Goal: Information Seeking & Learning: Learn about a topic

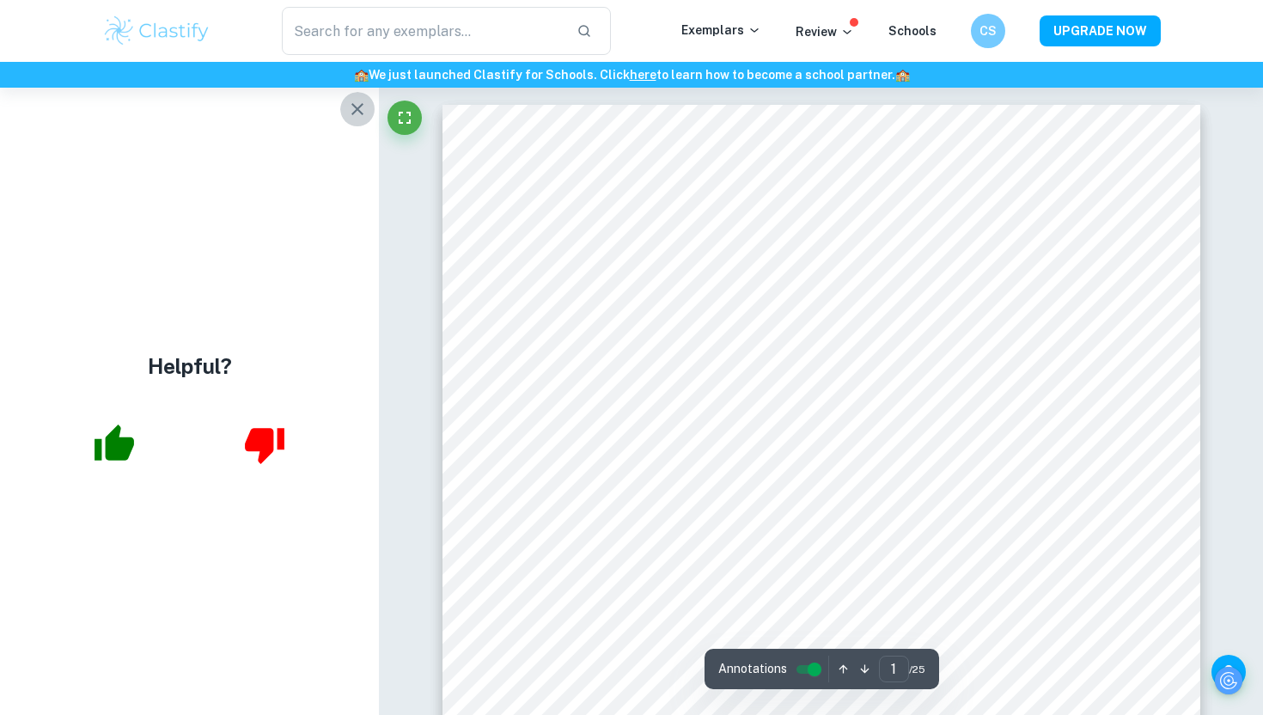
click at [363, 119] on icon "button" at bounding box center [357, 109] width 21 height 21
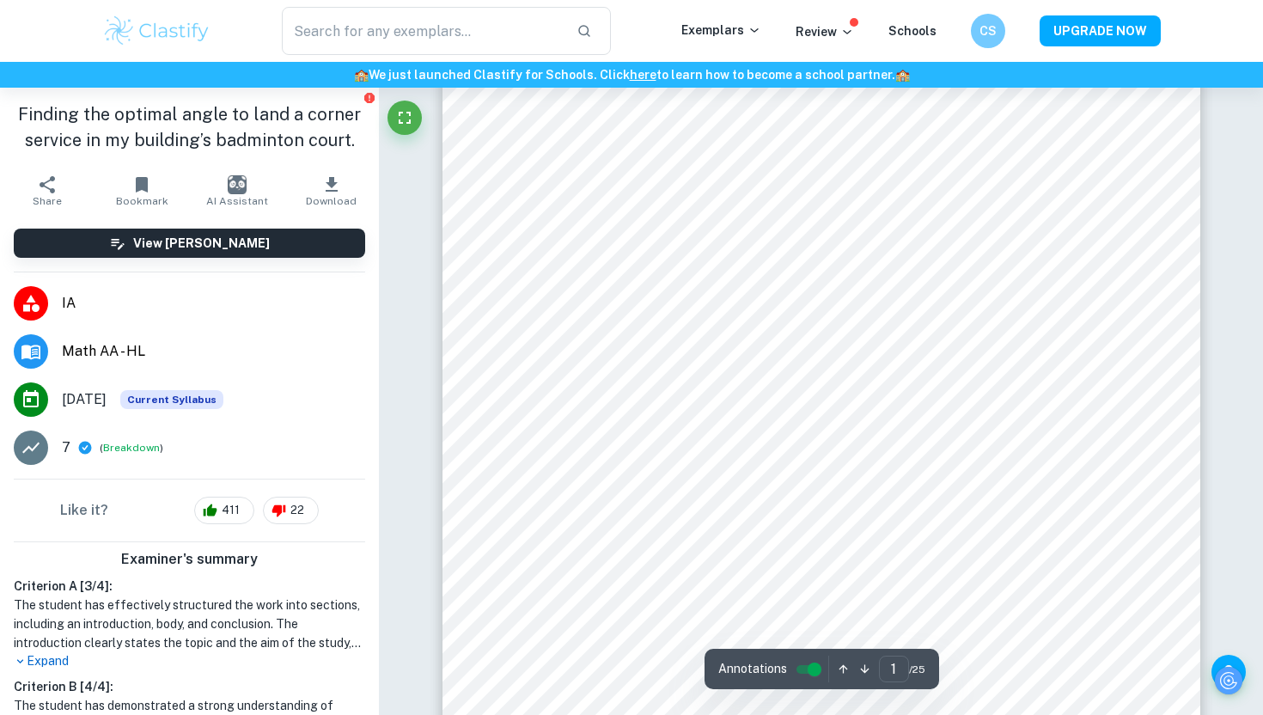
scroll to position [448, 0]
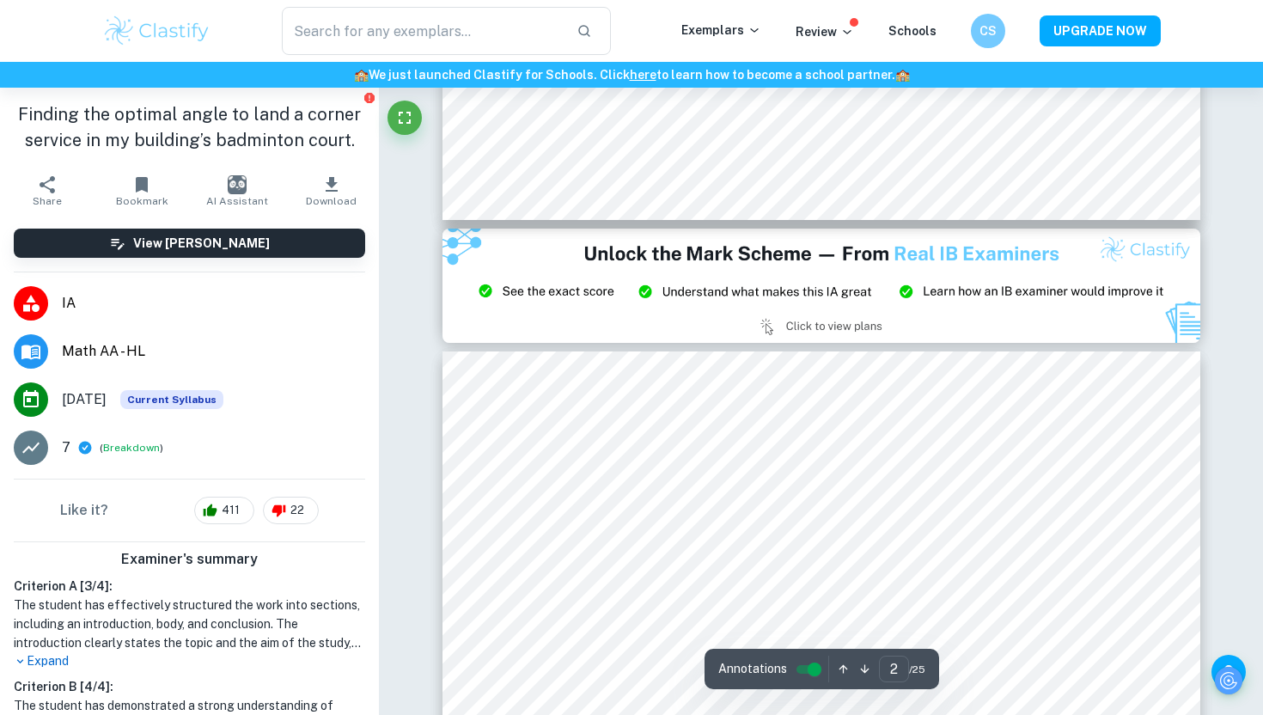
type input "3"
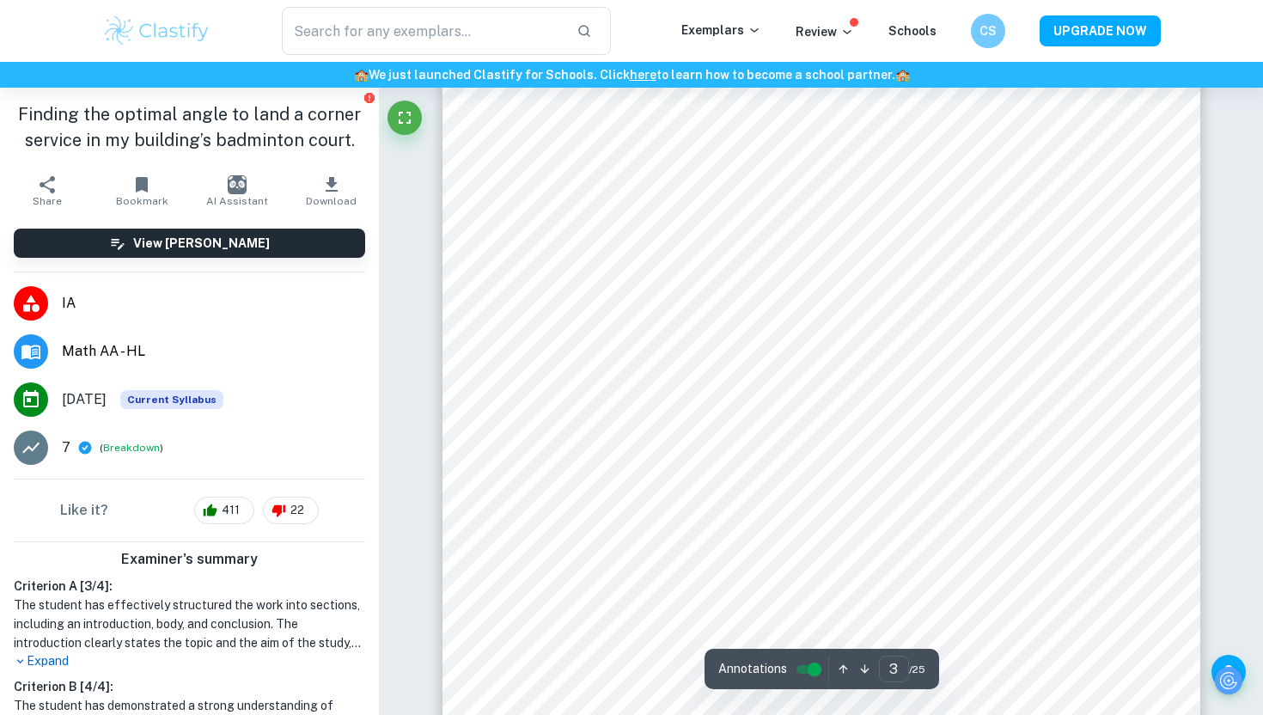
scroll to position [2502, 0]
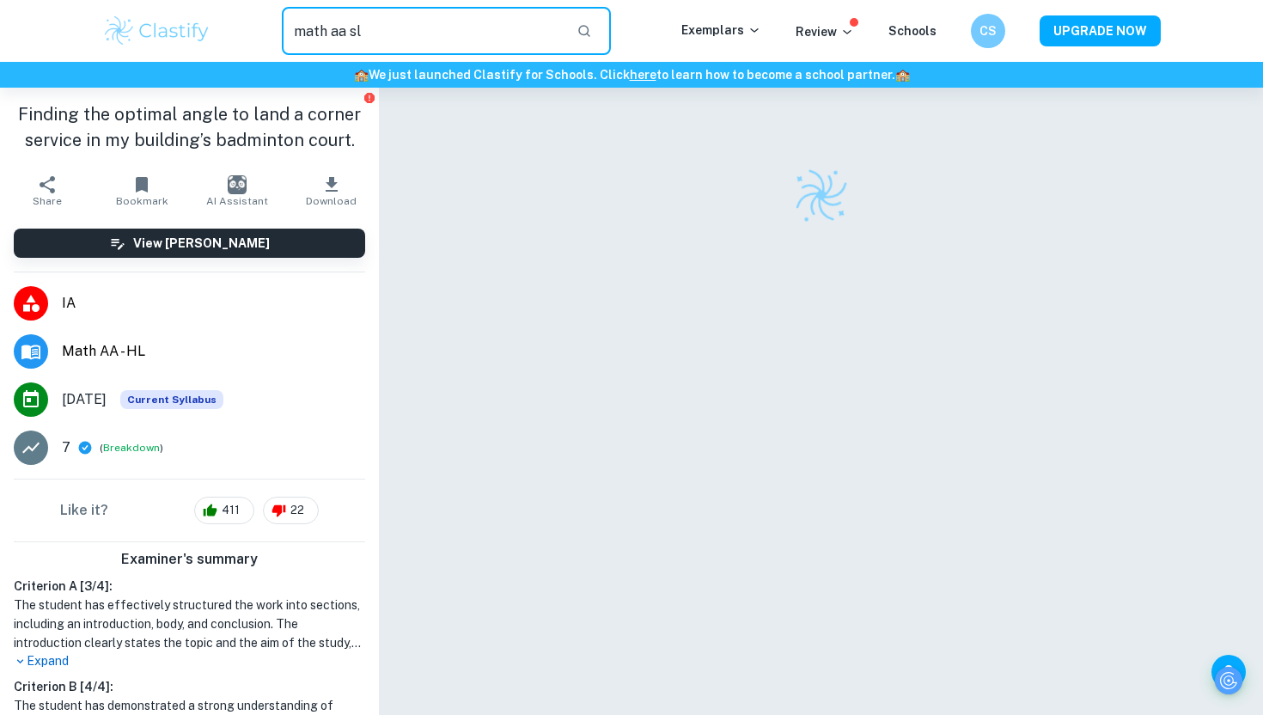
type input "math aa sl"
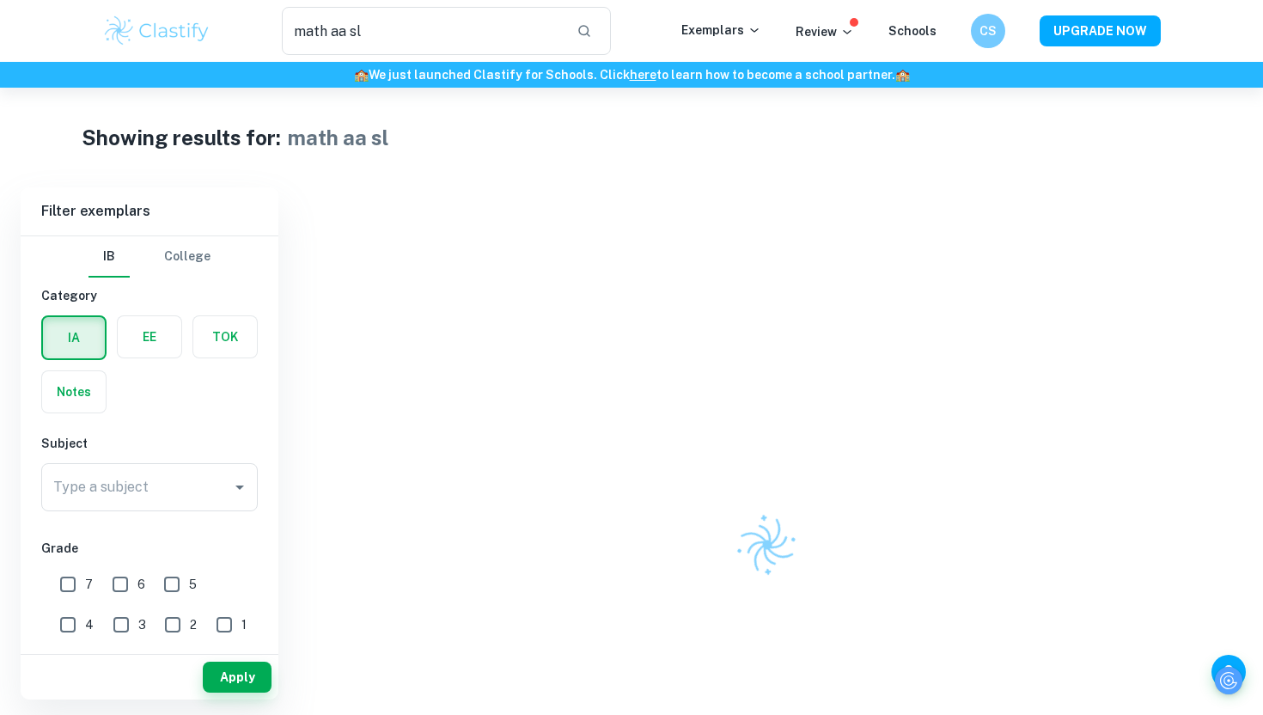
click at [232, 674] on button "Apply" at bounding box center [237, 677] width 69 height 31
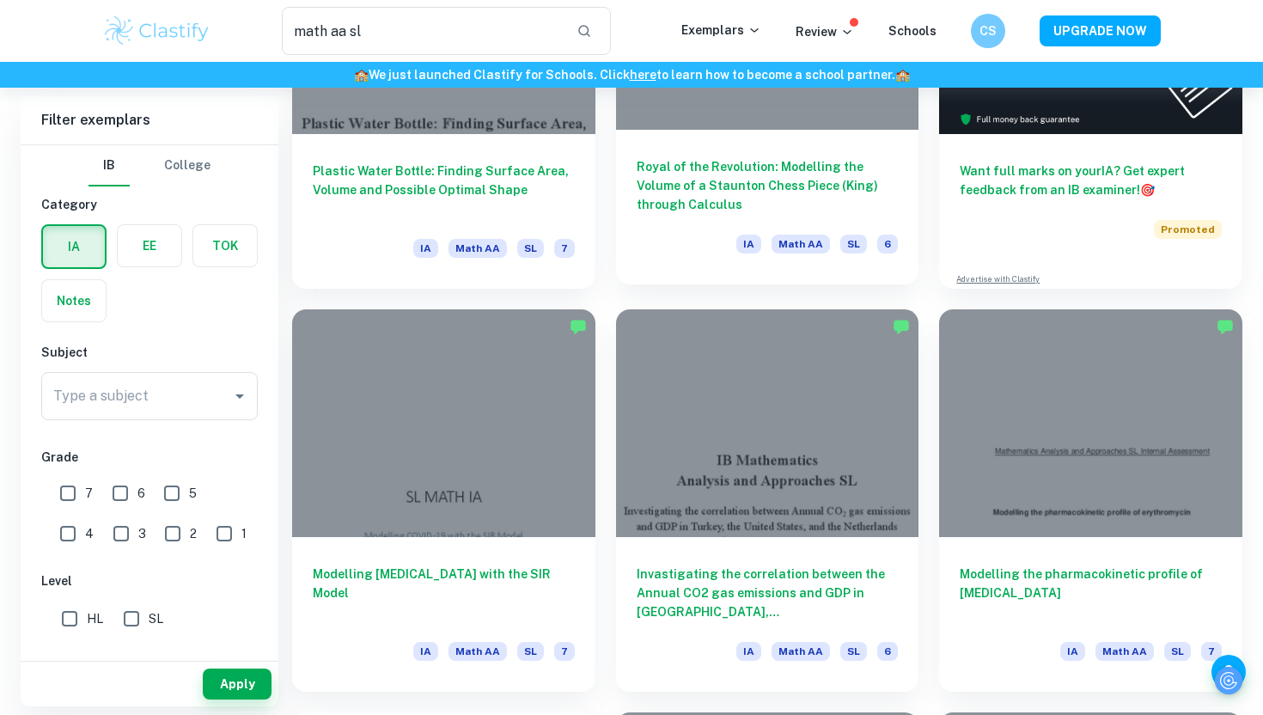
scroll to position [283, 0]
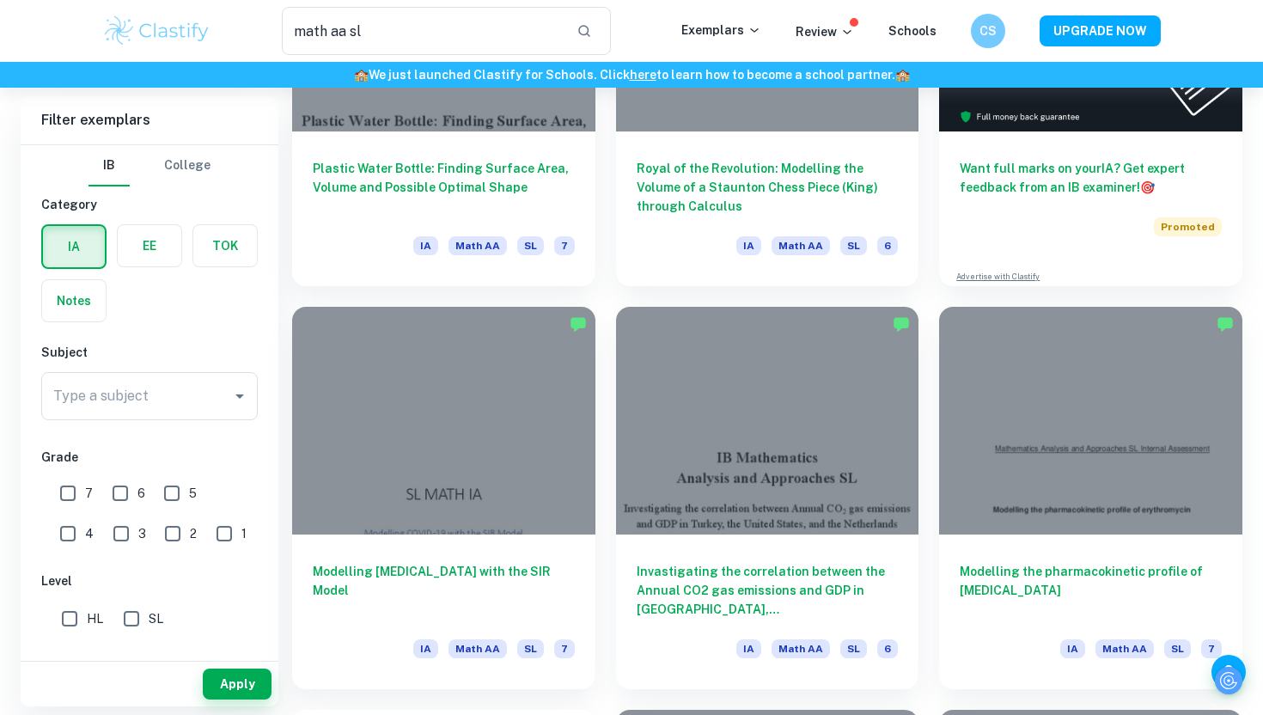
click at [64, 489] on input "7" at bounding box center [68, 493] width 34 height 34
checkbox input "true"
click at [122, 491] on input "6" at bounding box center [120, 493] width 34 height 34
checkbox input "true"
click at [217, 681] on button "Apply" at bounding box center [237, 684] width 69 height 31
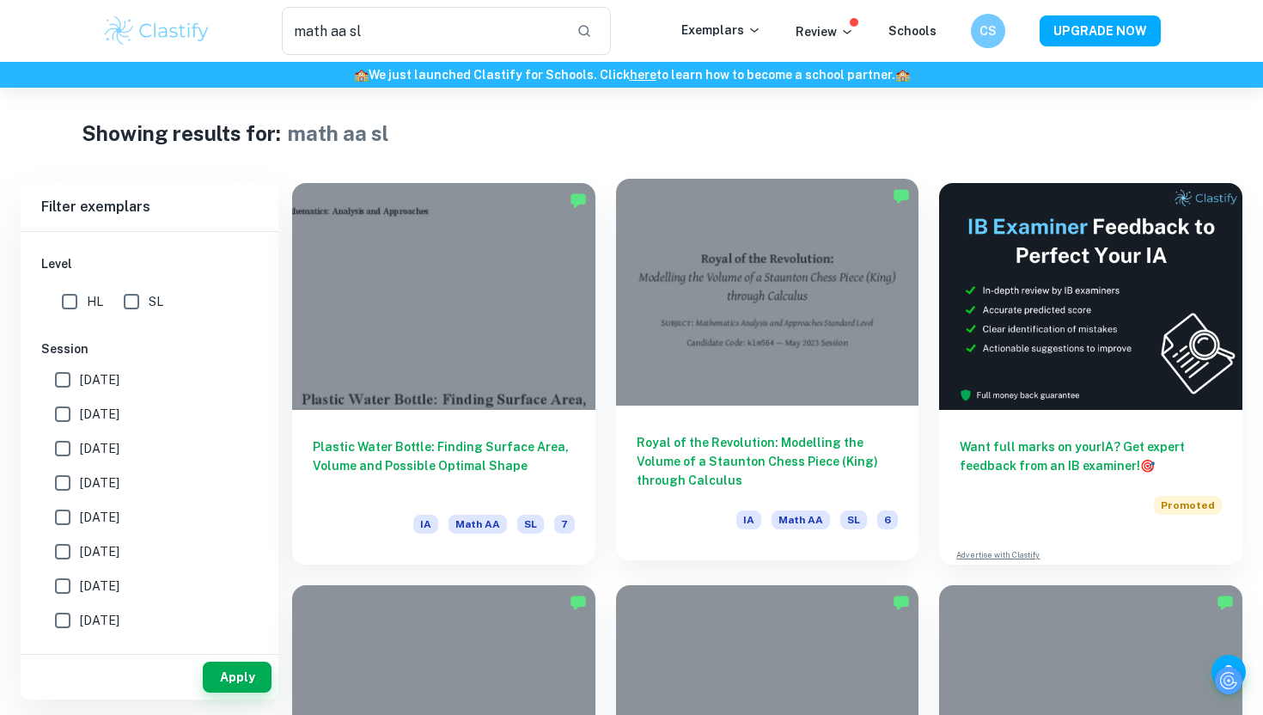
scroll to position [0, 0]
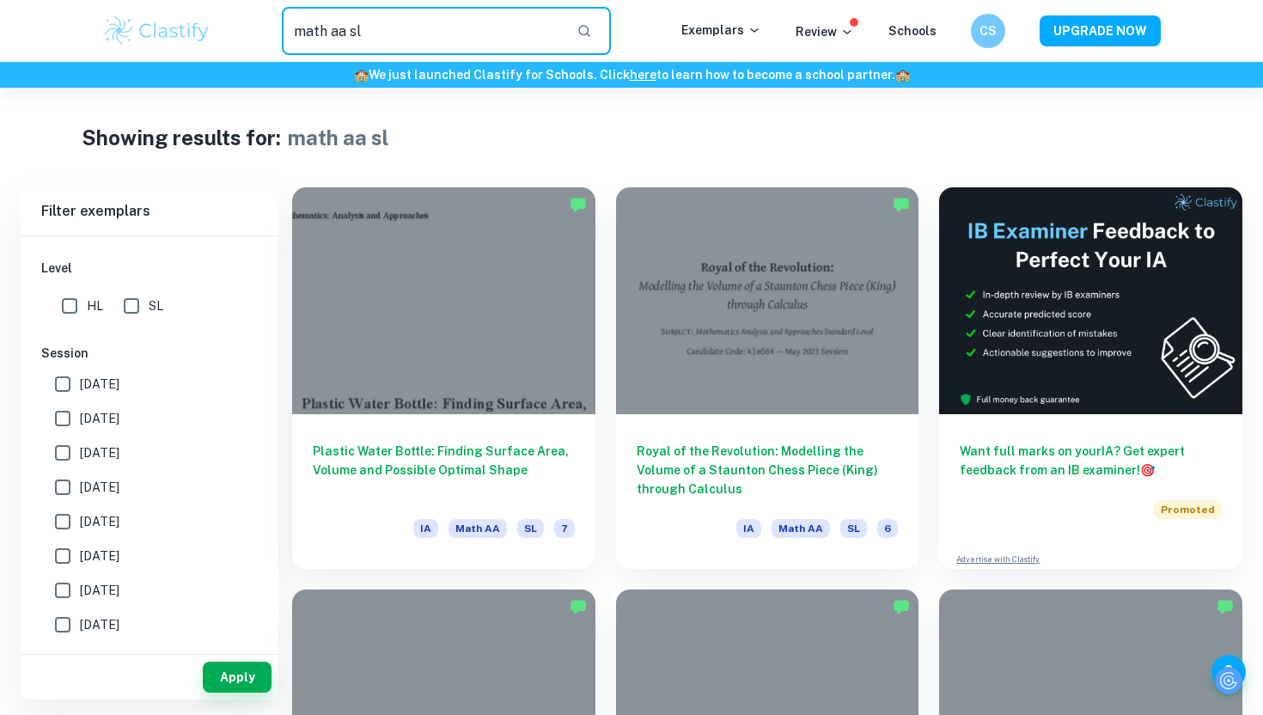
click at [438, 29] on input "math aa sl" at bounding box center [422, 31] width 281 height 48
type input "math aa sl probability"
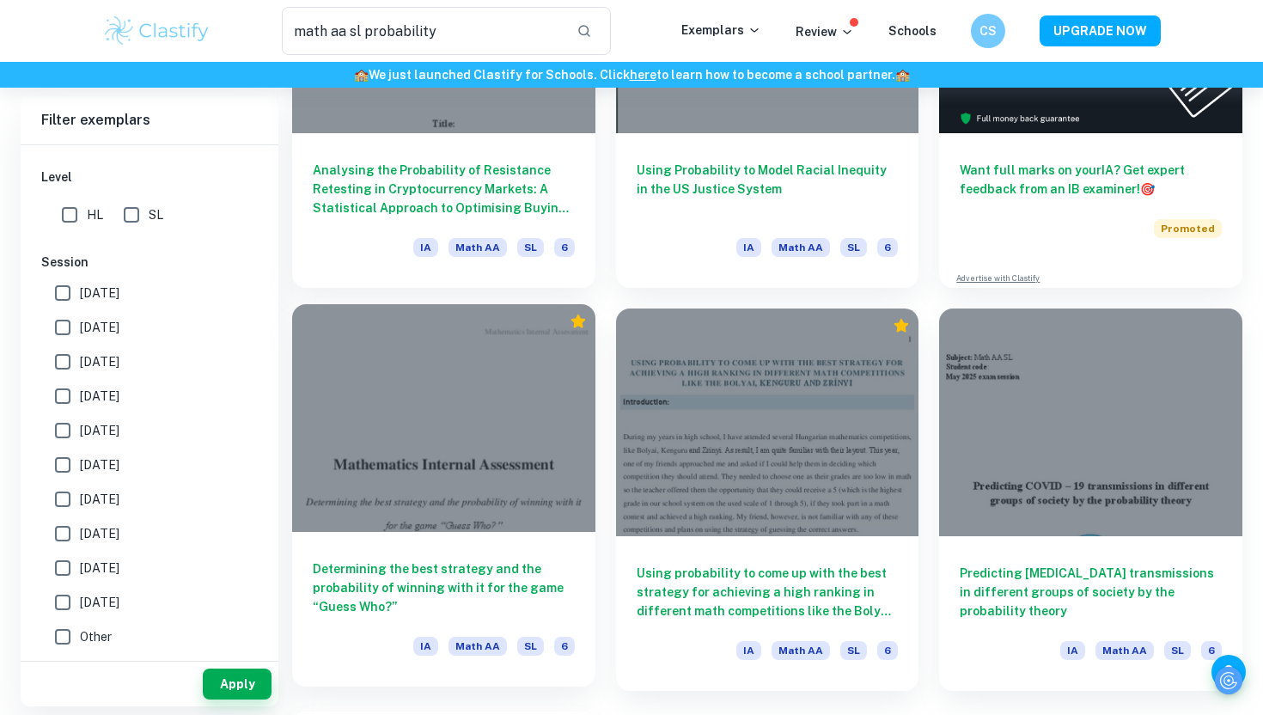
scroll to position [273, 0]
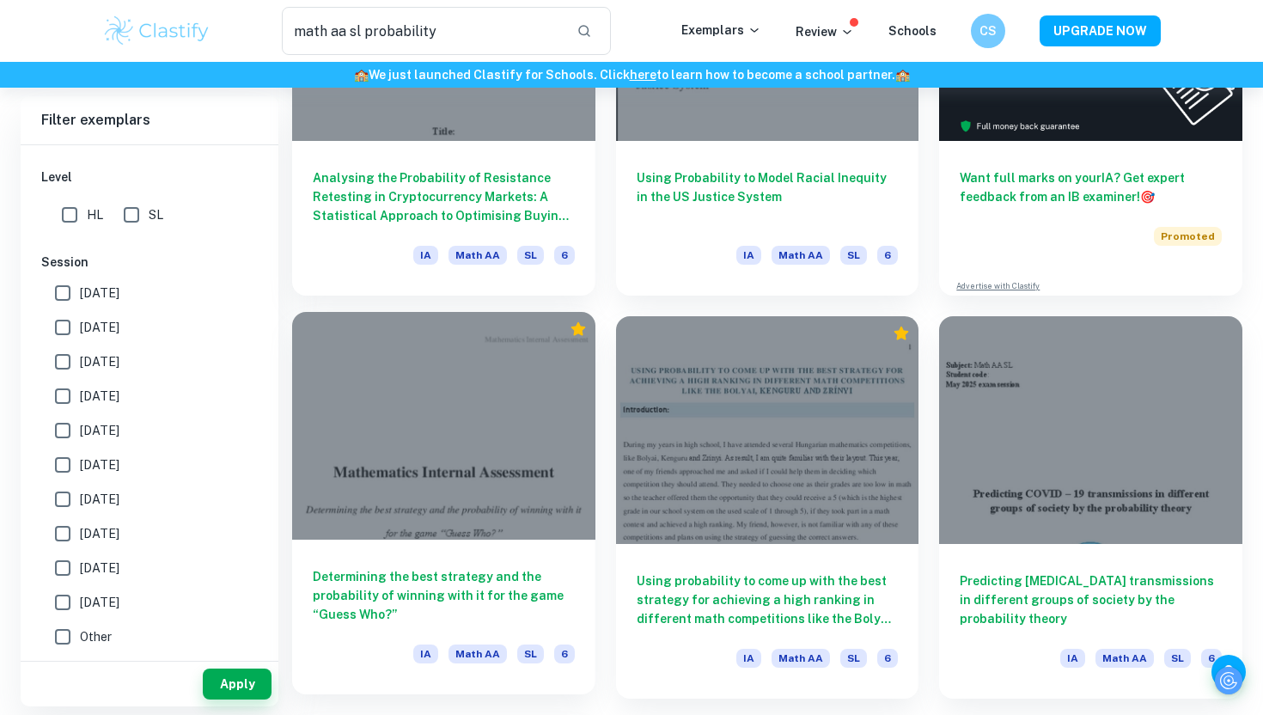
click at [555, 461] on div at bounding box center [443, 425] width 303 height 227
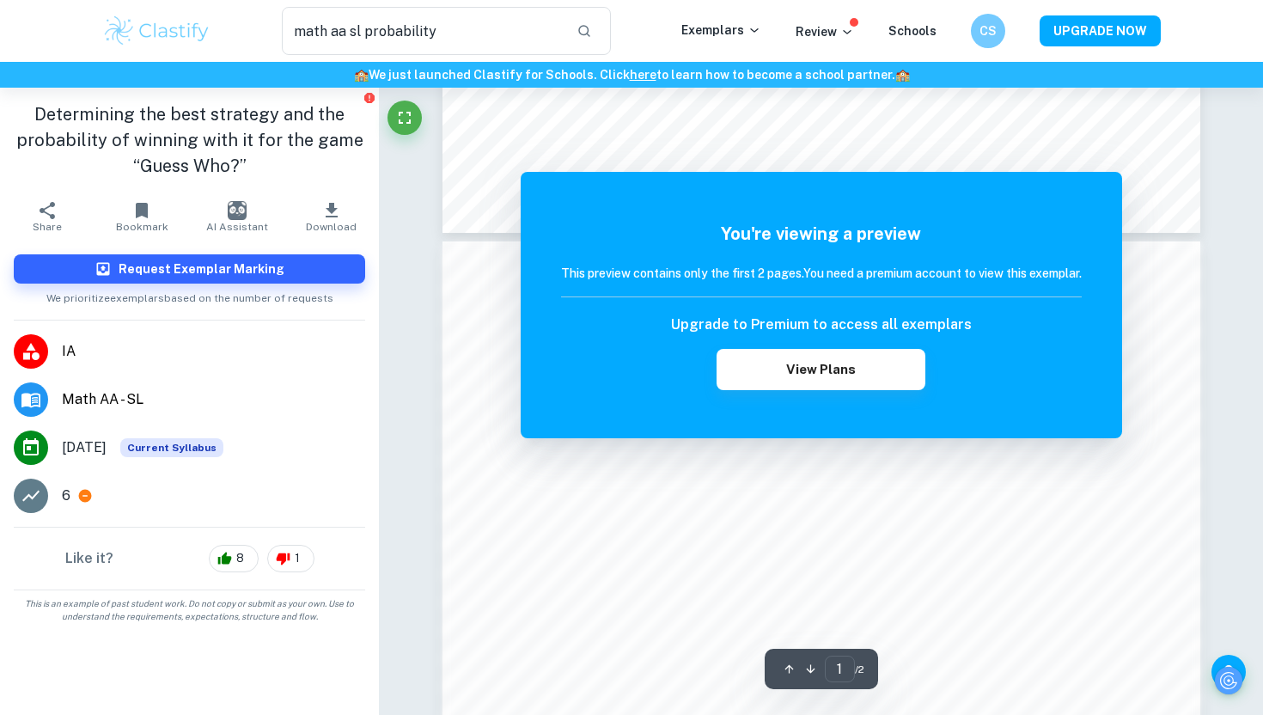
scroll to position [882, 0]
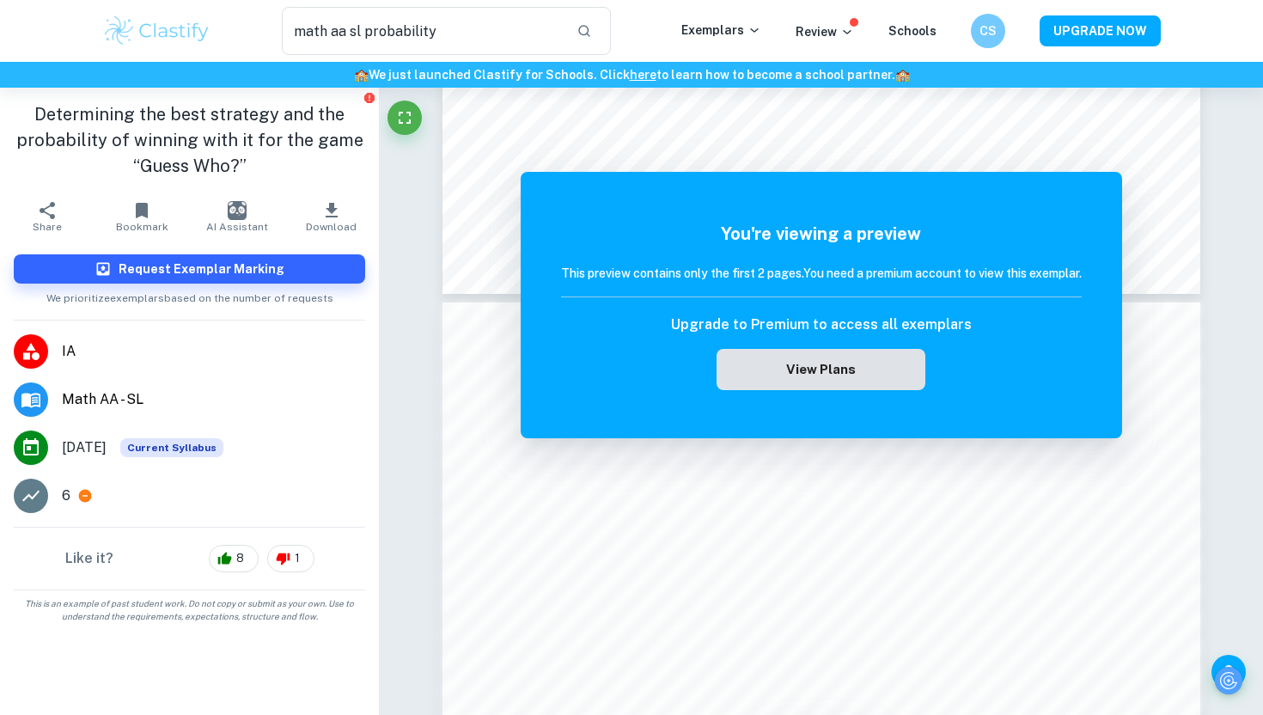
click at [774, 378] on button "View Plans" at bounding box center [821, 369] width 208 height 41
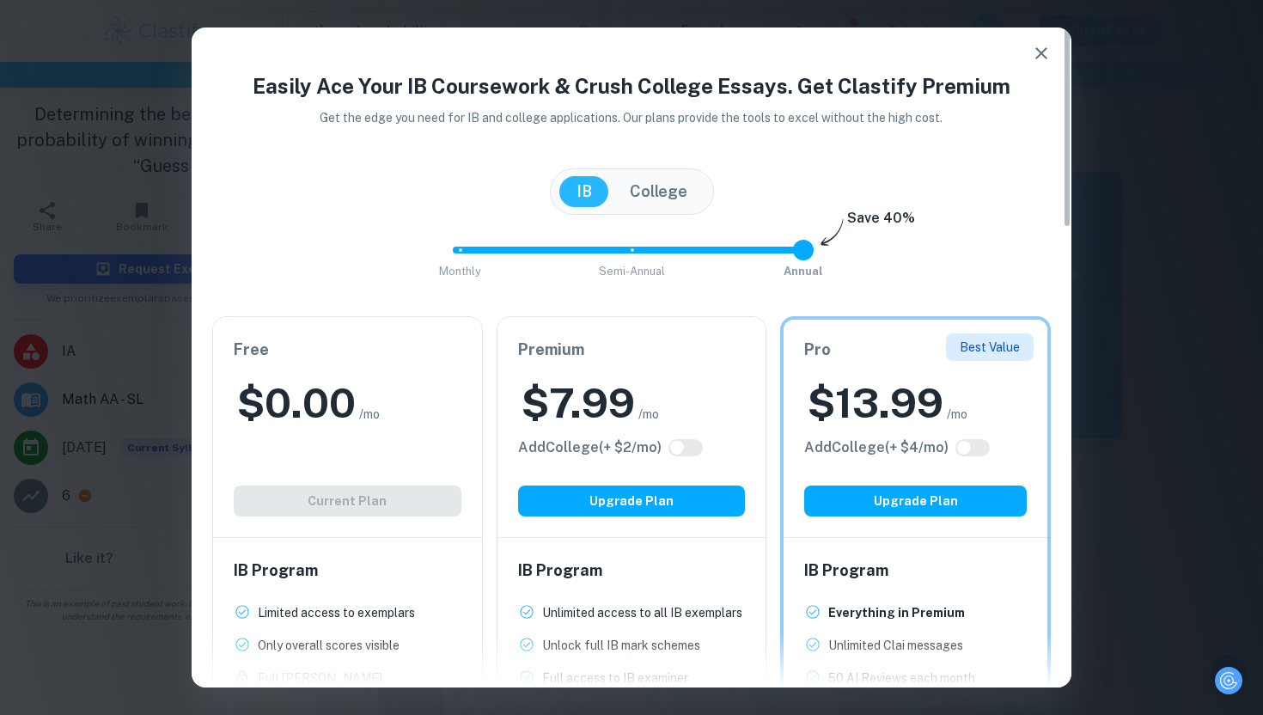
click at [337, 382] on h2 "$ 0.00" at bounding box center [296, 403] width 119 height 55
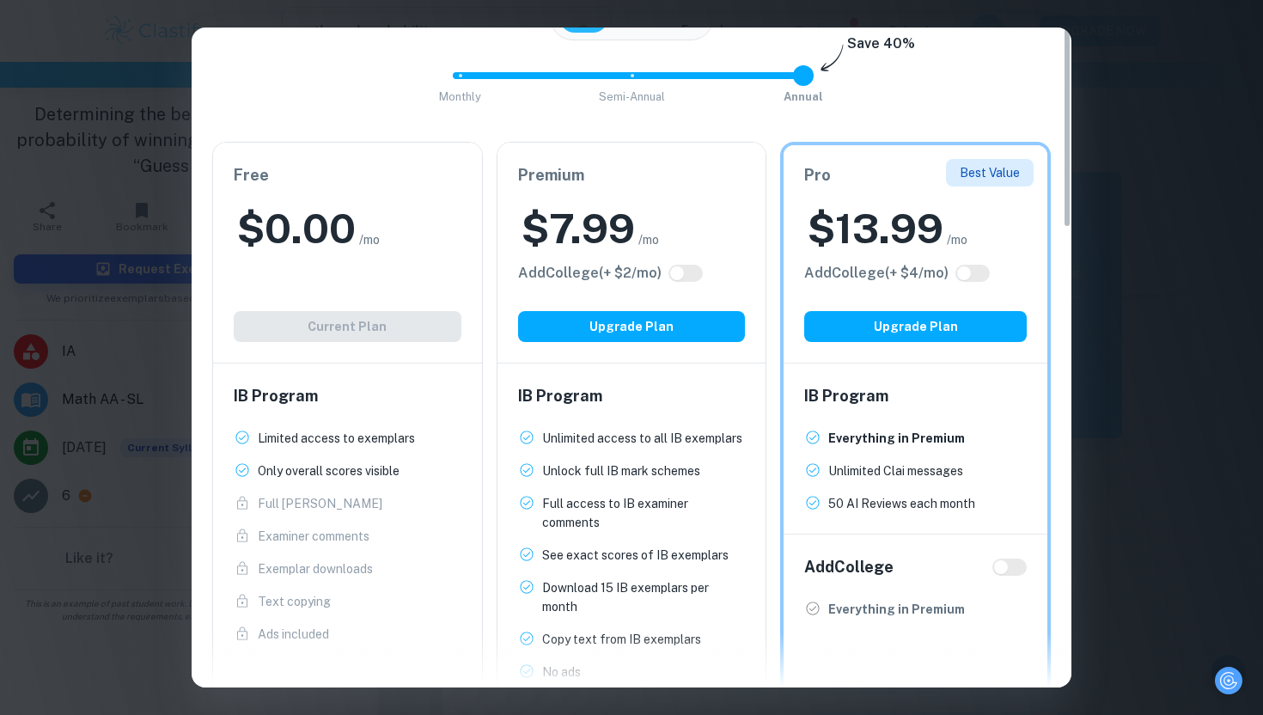
scroll to position [0, 0]
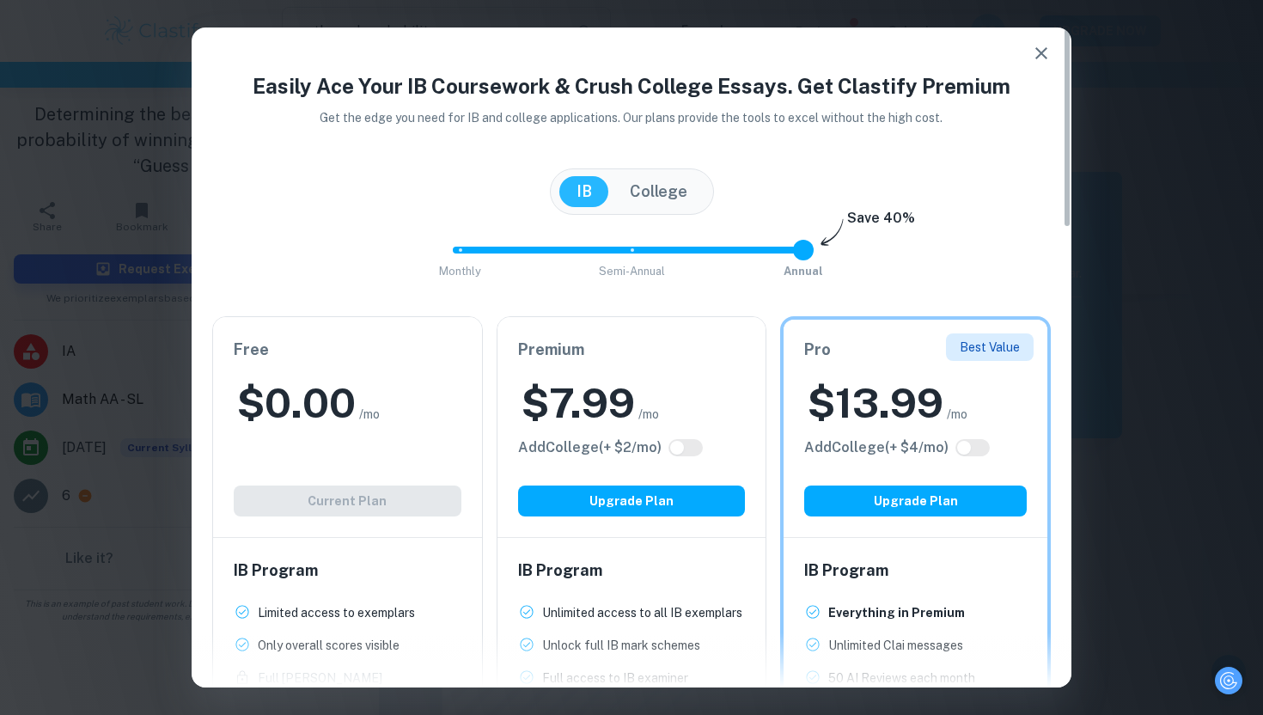
click at [675, 190] on button "College" at bounding box center [659, 191] width 92 height 31
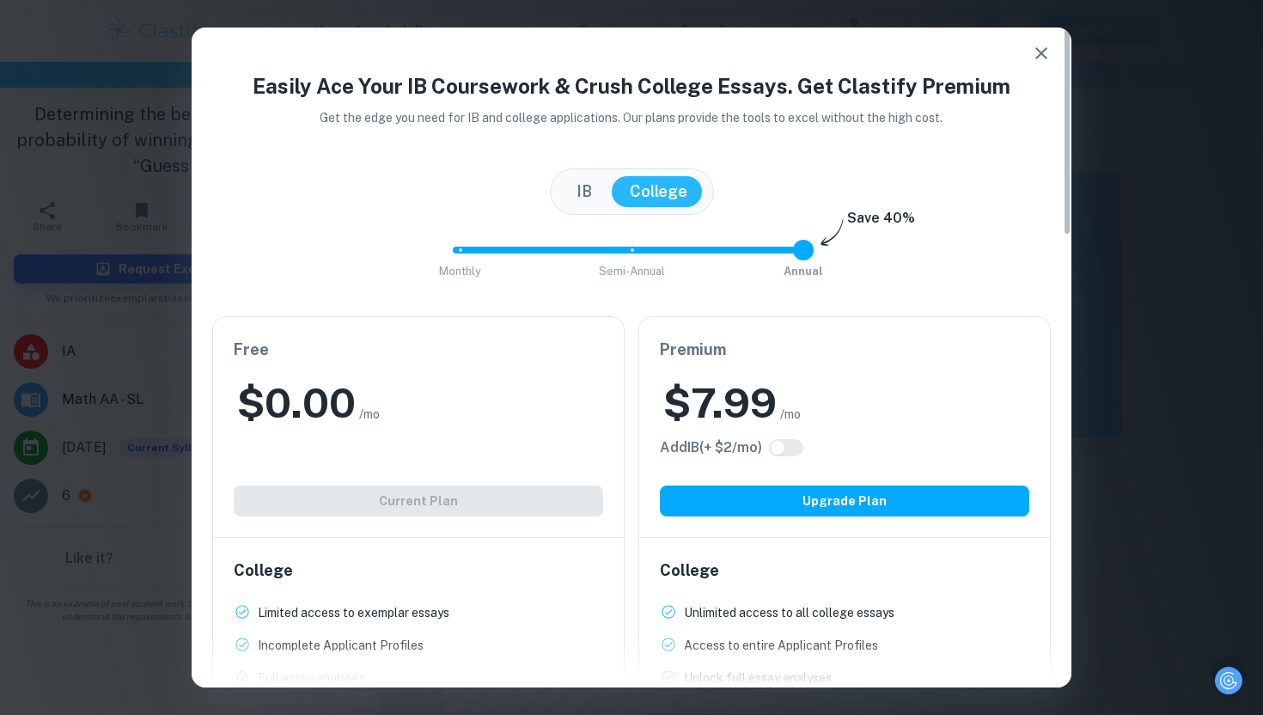
click at [577, 191] on button "IB" at bounding box center [584, 191] width 50 height 31
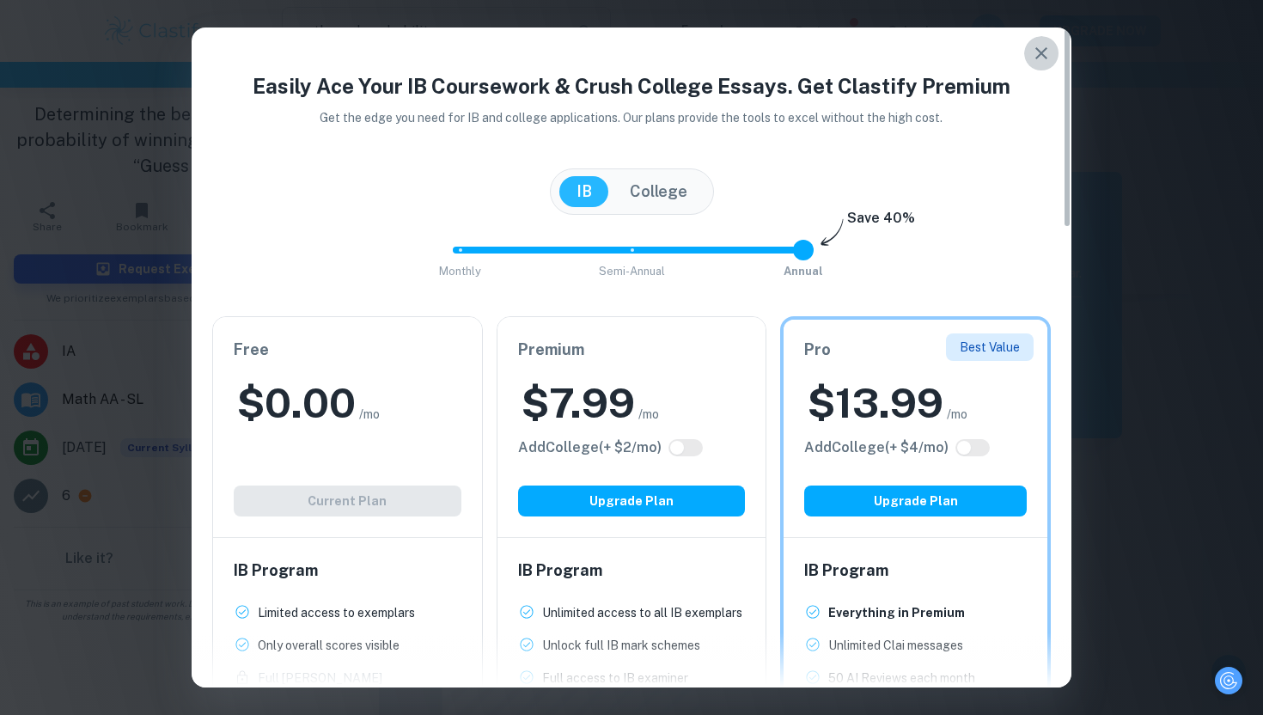
click at [1039, 50] on icon "button" at bounding box center [1041, 53] width 21 height 21
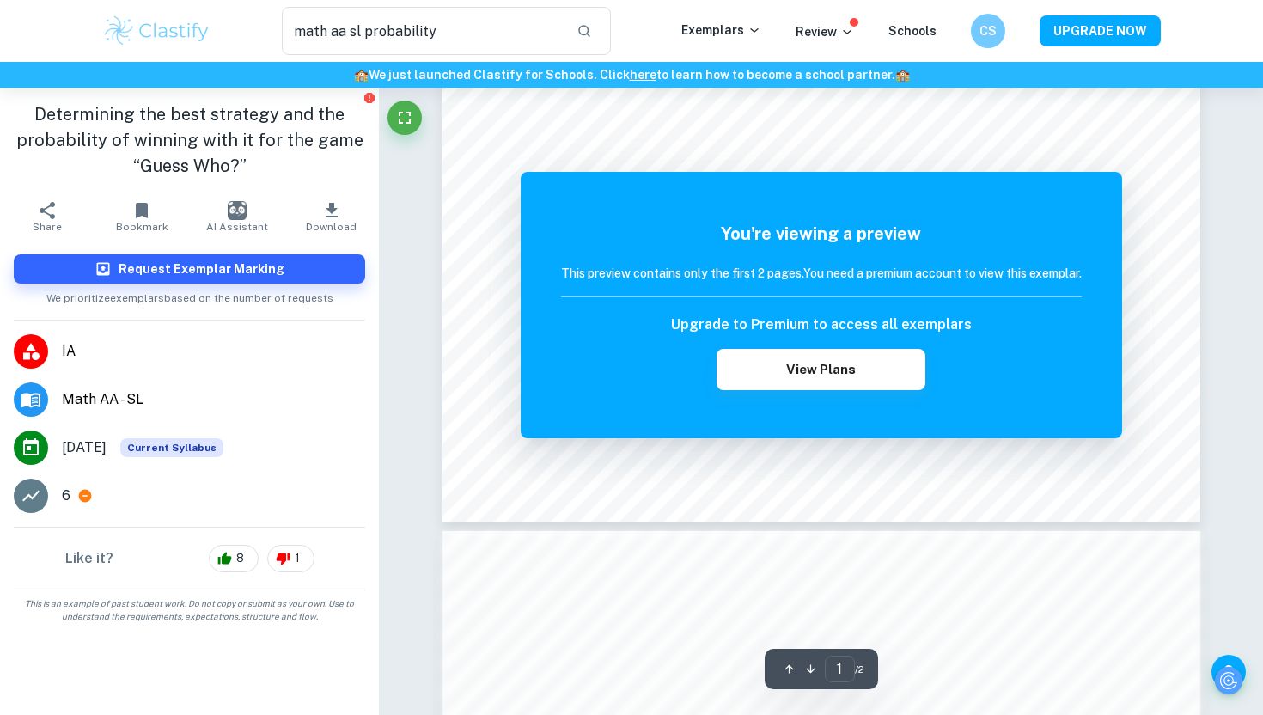
scroll to position [662, 0]
